Goal: Task Accomplishment & Management: Use online tool/utility

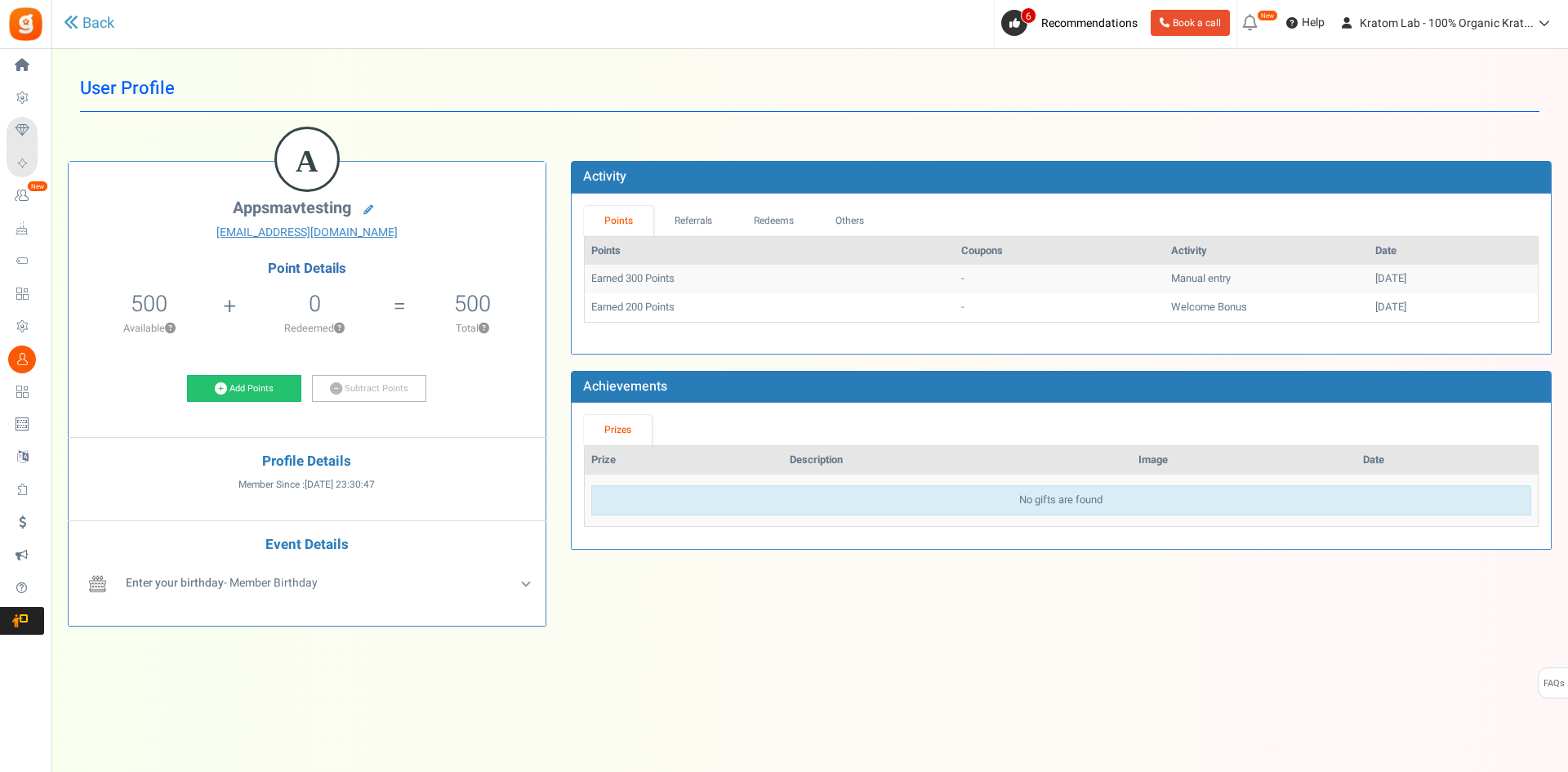
click at [618, 216] on link "Points" at bounding box center [619, 221] width 70 height 30
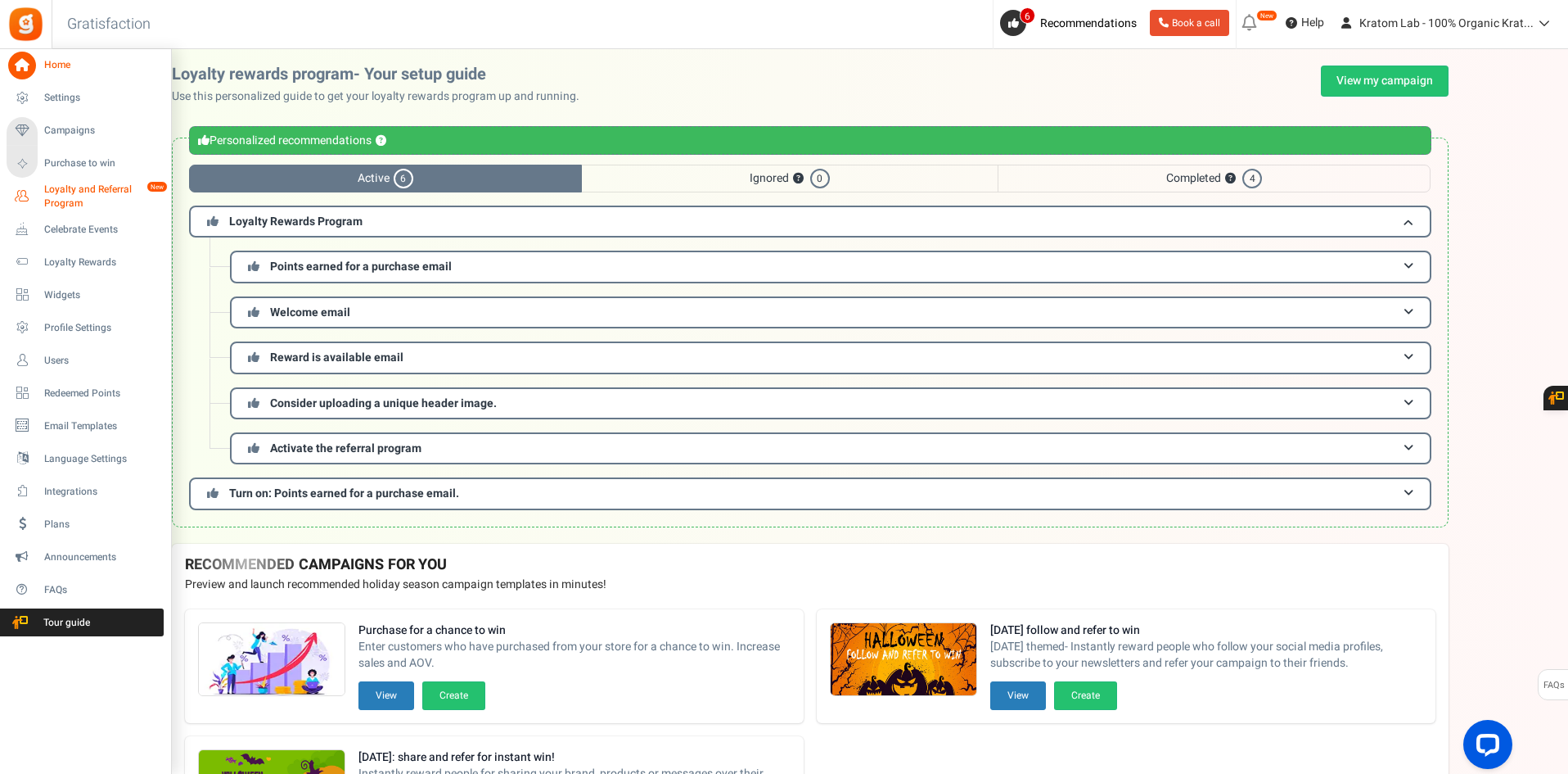
click at [60, 188] on span "Loyalty and Referral Program" at bounding box center [104, 196] width 119 height 28
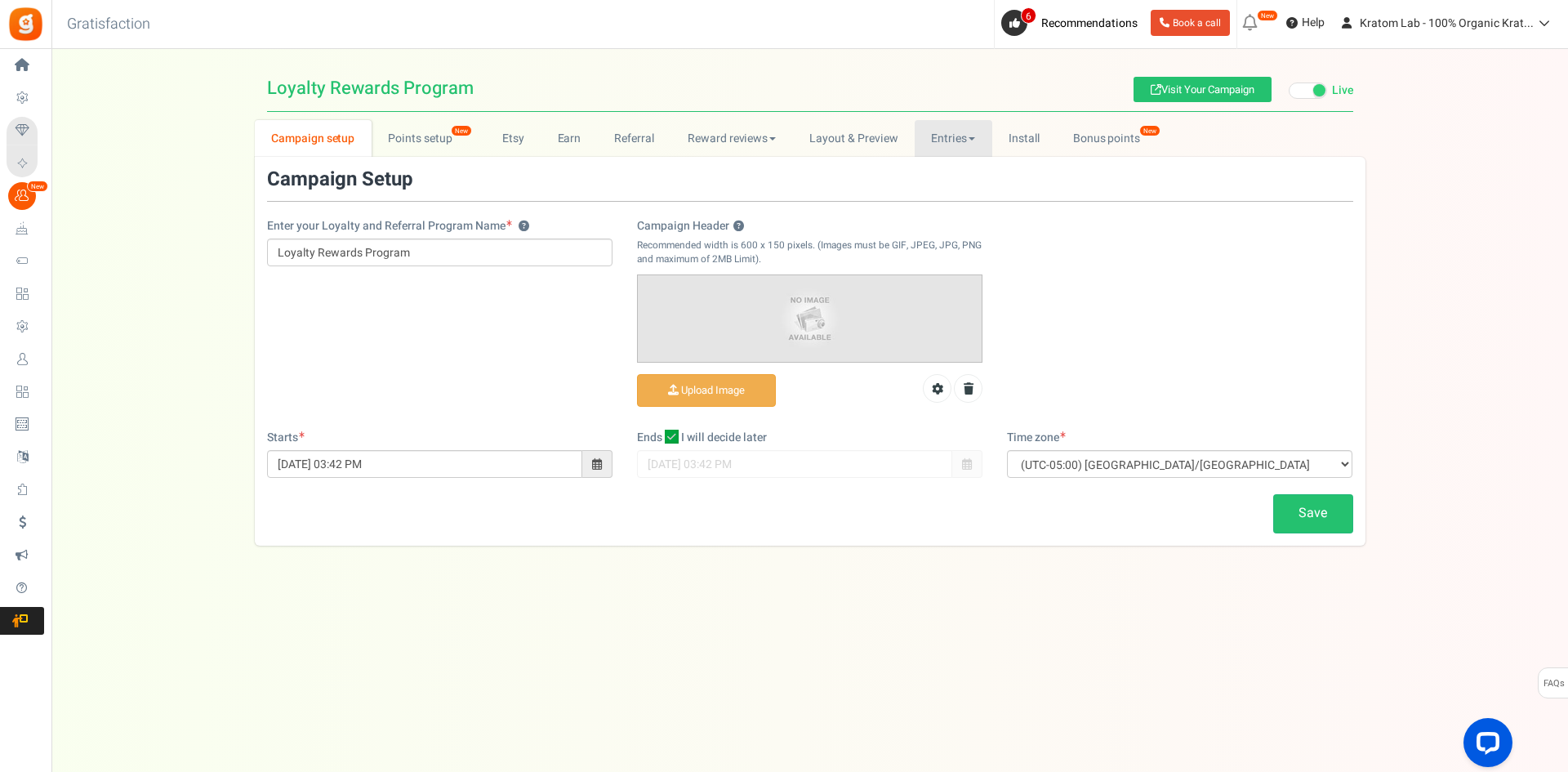
click at [969, 140] on span at bounding box center [971, 139] width 6 height 4
click at [959, 130] on link "Entries" at bounding box center [953, 139] width 78 height 37
click at [946, 176] on link "Entries" at bounding box center [979, 175] width 130 height 24
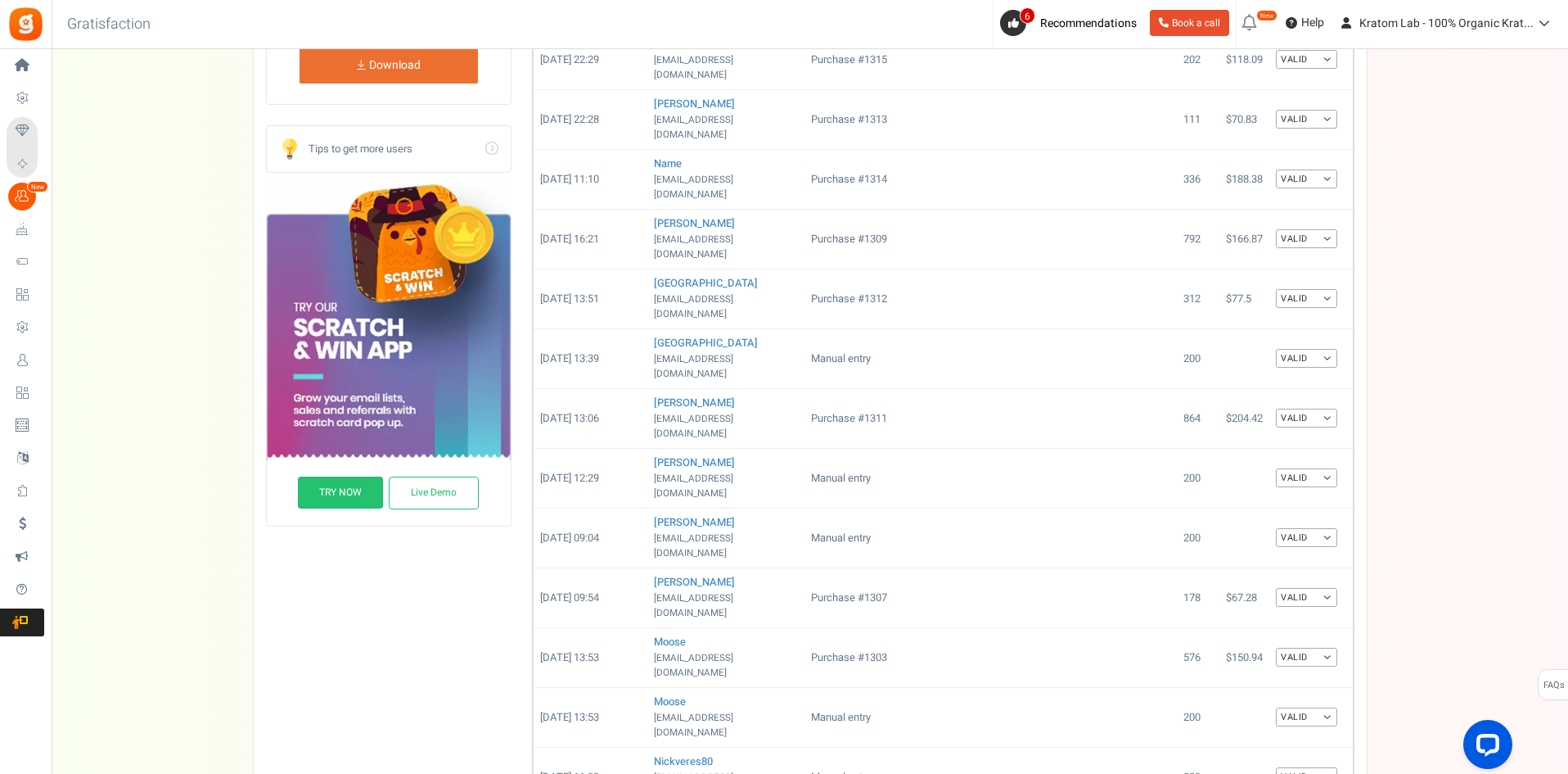
scroll to position [409, 0]
